Goal: Information Seeking & Learning: Learn about a topic

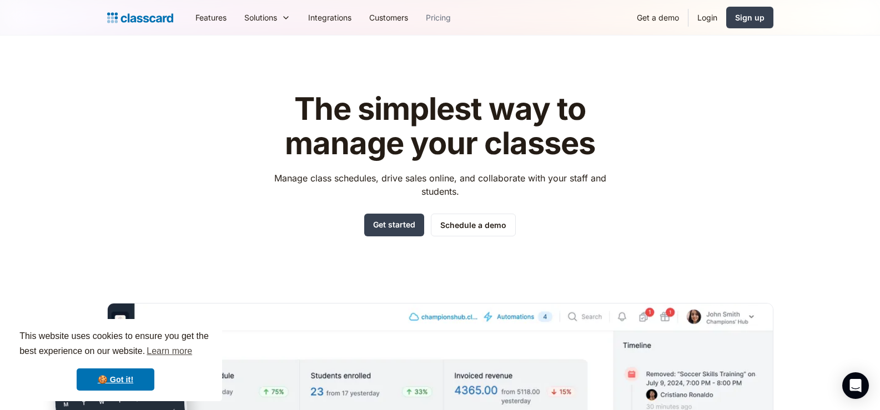
click at [438, 14] on link "Pricing" at bounding box center [438, 17] width 43 height 25
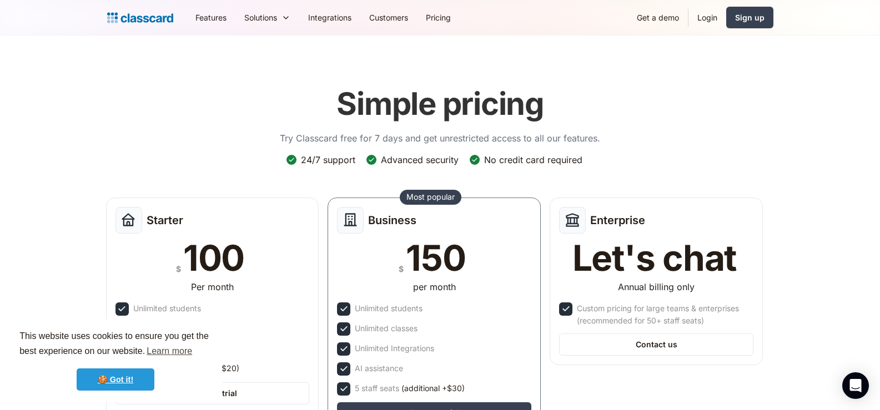
click at [144, 372] on link "🍪 Got it!" at bounding box center [116, 380] width 78 height 22
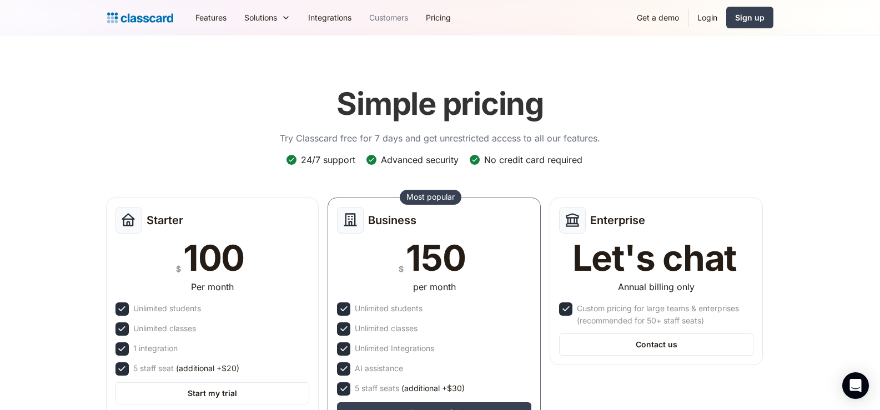
click at [392, 21] on link "Customers" at bounding box center [388, 17] width 57 height 25
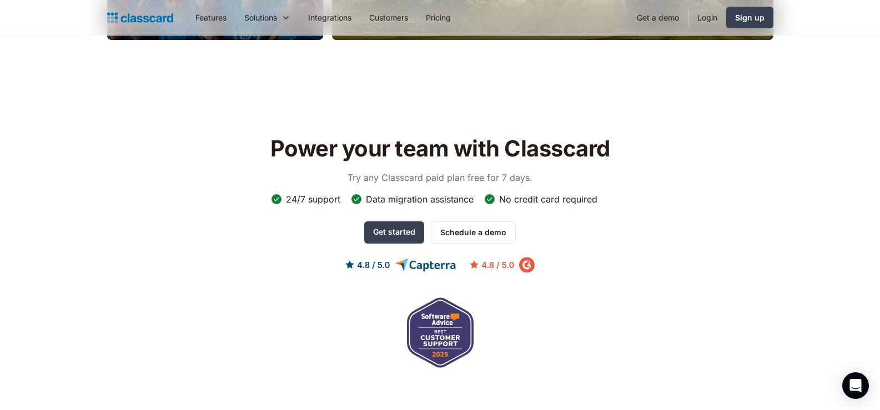
scroll to position [1136, 0]
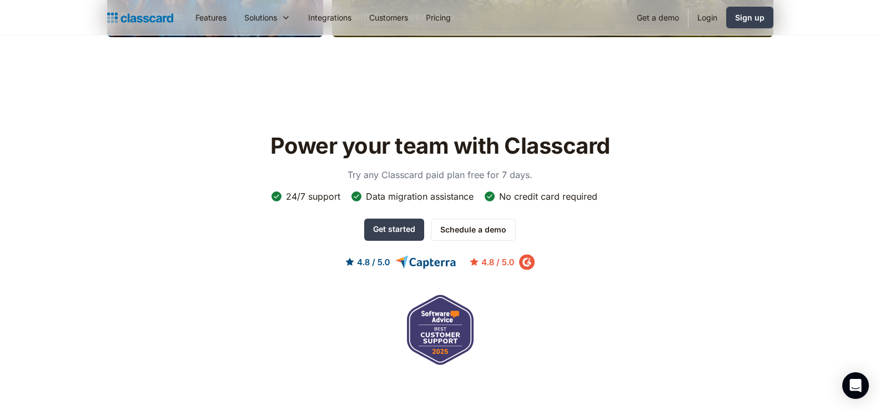
drag, startPoint x: 887, startPoint y: 49, endPoint x: 888, endPoint y: 278, distance: 228.8
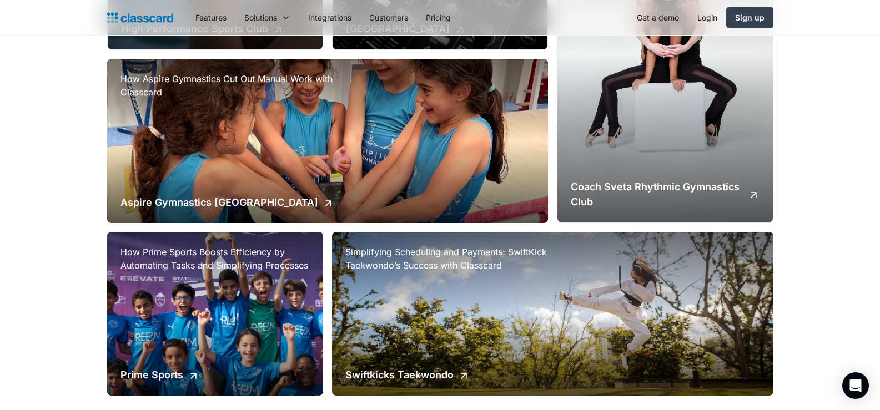
scroll to position [0, 0]
